Goal: Transaction & Acquisition: Subscribe to service/newsletter

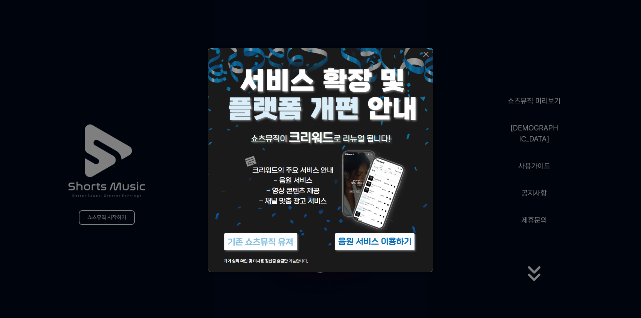
click at [425, 54] on icon at bounding box center [426, 54] width 8 height 8
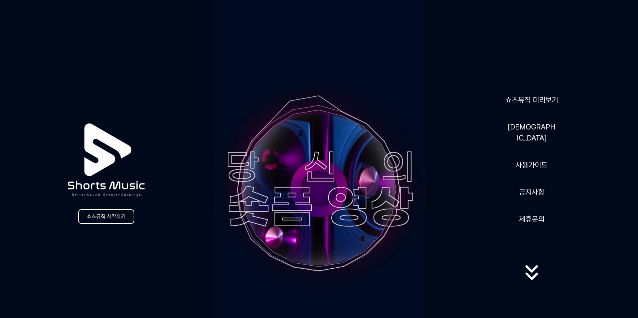
scroll to position [134, 0]
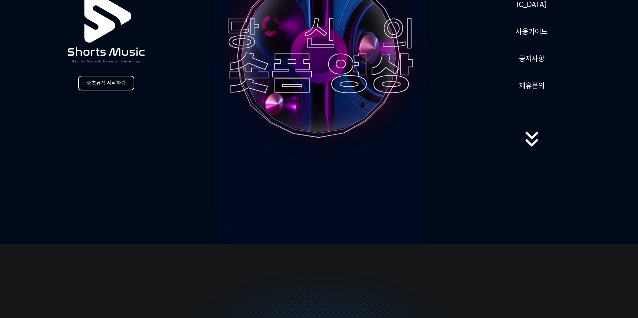
click at [98, 84] on link "쇼츠뮤직 시작하기" at bounding box center [106, 83] width 56 height 15
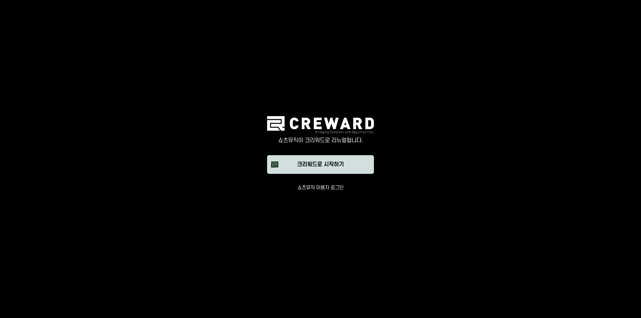
click at [322, 165] on div "크리워드로 시작하기" at bounding box center [320, 165] width 47 height 8
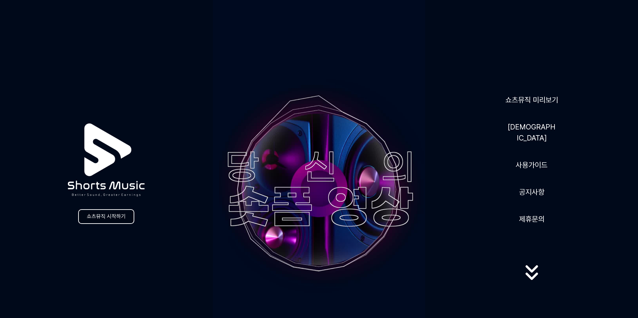
click at [112, 217] on link "쇼츠뮤직 시작하기" at bounding box center [106, 216] width 56 height 15
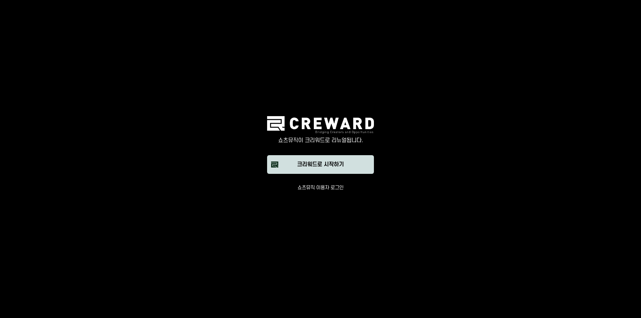
click at [297, 168] on div "크리워드로 시작하기" at bounding box center [320, 165] width 47 height 8
